Goal: Information Seeking & Learning: Learn about a topic

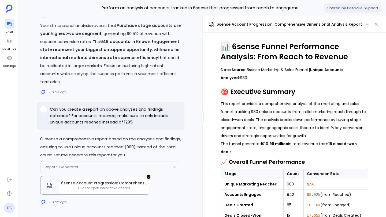
scroll to position [42, 0]
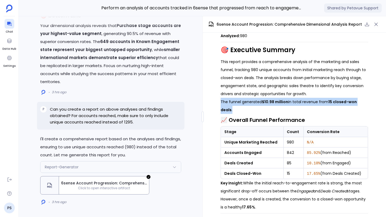
drag, startPoint x: 220, startPoint y: 102, endPoint x: 238, endPoint y: 110, distance: 19.8
click at [238, 110] on p "The funnel generated $10.98 million in total revenue from 15 closed-won deals ." at bounding box center [293, 106] width 147 height 16
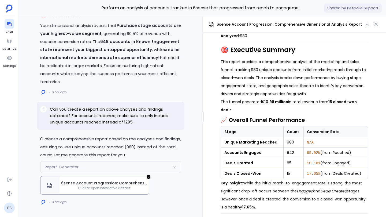
click at [241, 84] on p "This report provides a comprehensive analysis of the marketing and sales funnel…" at bounding box center [293, 78] width 147 height 40
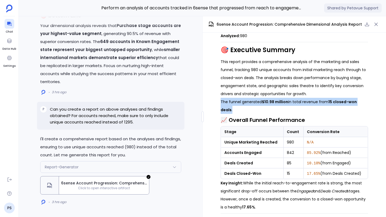
drag, startPoint x: 220, startPoint y: 103, endPoint x: 235, endPoint y: 106, distance: 14.9
click at [235, 106] on p "The funnel generated $10.98 million in total revenue from 15 closed-won deals ." at bounding box center [293, 106] width 147 height 16
copy p "The funnel generated $10.98 million in total revenue from 15 closed-won deals ."
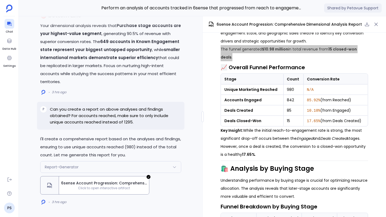
scroll to position [0, 0]
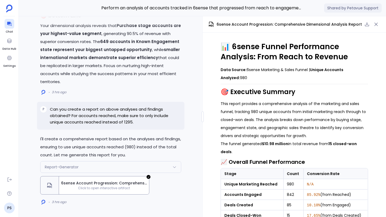
click at [227, 138] on p "This report provides a comprehensive analysis of the marketing and sales funnel…" at bounding box center [293, 120] width 147 height 40
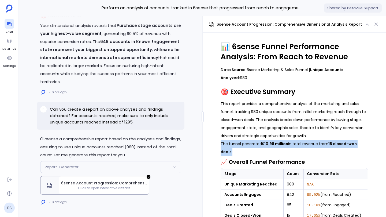
drag, startPoint x: 220, startPoint y: 143, endPoint x: 275, endPoint y: 151, distance: 55.8
click at [275, 151] on p "The funnel generated $10.98 million in total revenue from 15 closed-won deals ." at bounding box center [293, 148] width 147 height 16
copy p "The funnel generated $10.98 million in total revenue from 15 closed-won deals ."
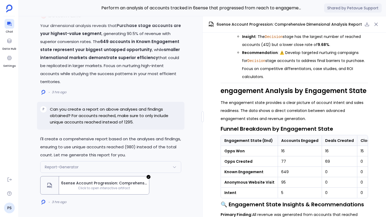
scroll to position [448, 0]
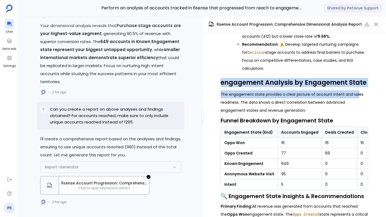
drag, startPoint x: 220, startPoint y: 85, endPoint x: 357, endPoint y: 92, distance: 137.0
click at [357, 92] on div "📊 6sense Funnel Performance Analysis: From Reach to Revenue Data Source: 6sense…" at bounding box center [293, 113] width 147 height 1047
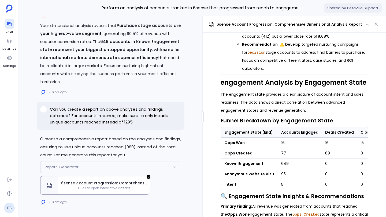
click at [361, 99] on p "The engagement state provides a clear picture of account intent and sales readi…" at bounding box center [293, 103] width 147 height 24
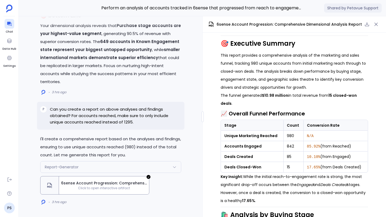
scroll to position [51, 0]
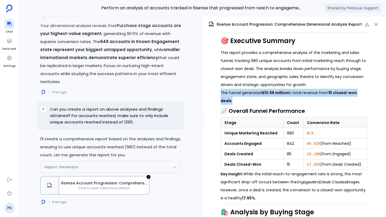
drag, startPoint x: 219, startPoint y: 93, endPoint x: 233, endPoint y: 97, distance: 14.6
click at [233, 97] on div "📊 6sense Funnel Performance Analysis: From Reach to Revenue Data Source: 6sense…" at bounding box center [293, 125] width 183 height 185
copy p "The funnel generated $10.98 million in total revenue from 15 closed-won deals ."
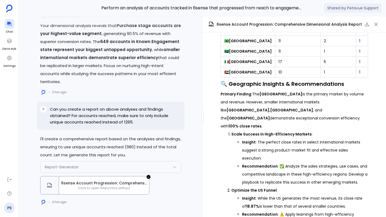
scroll to position [861, 0]
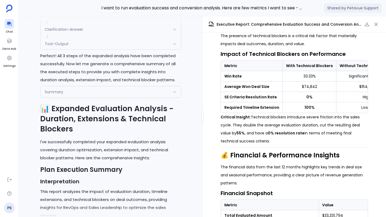
scroll to position [-1444, 0]
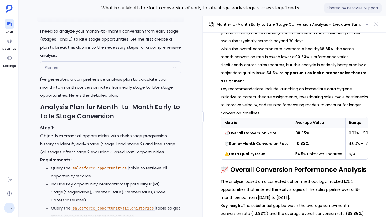
scroll to position [-7217, 0]
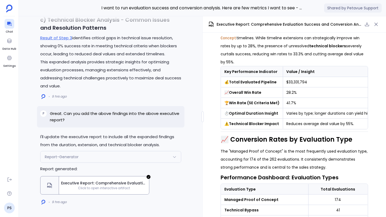
scroll to position [217, 0]
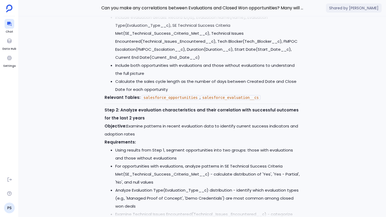
scroll to position [-2941, 0]
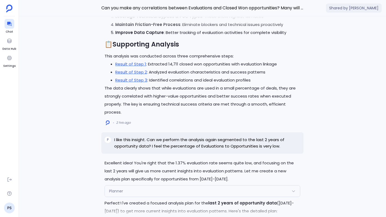
click at [178, 116] on p "The data clearly shows that while evaluations are used in a small percentage of…" at bounding box center [201, 100] width 195 height 32
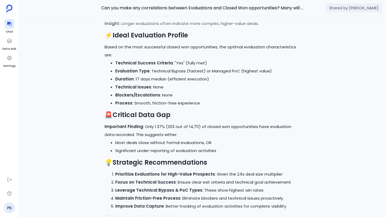
scroll to position [-3159, 0]
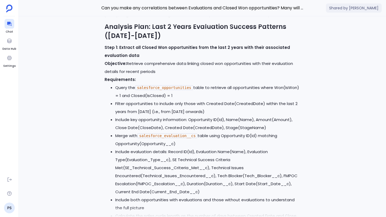
scroll to position [-2733, 0]
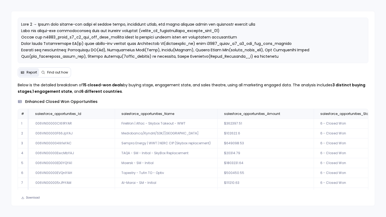
scroll to position [26, 0]
